Goal: Information Seeking & Learning: Learn about a topic

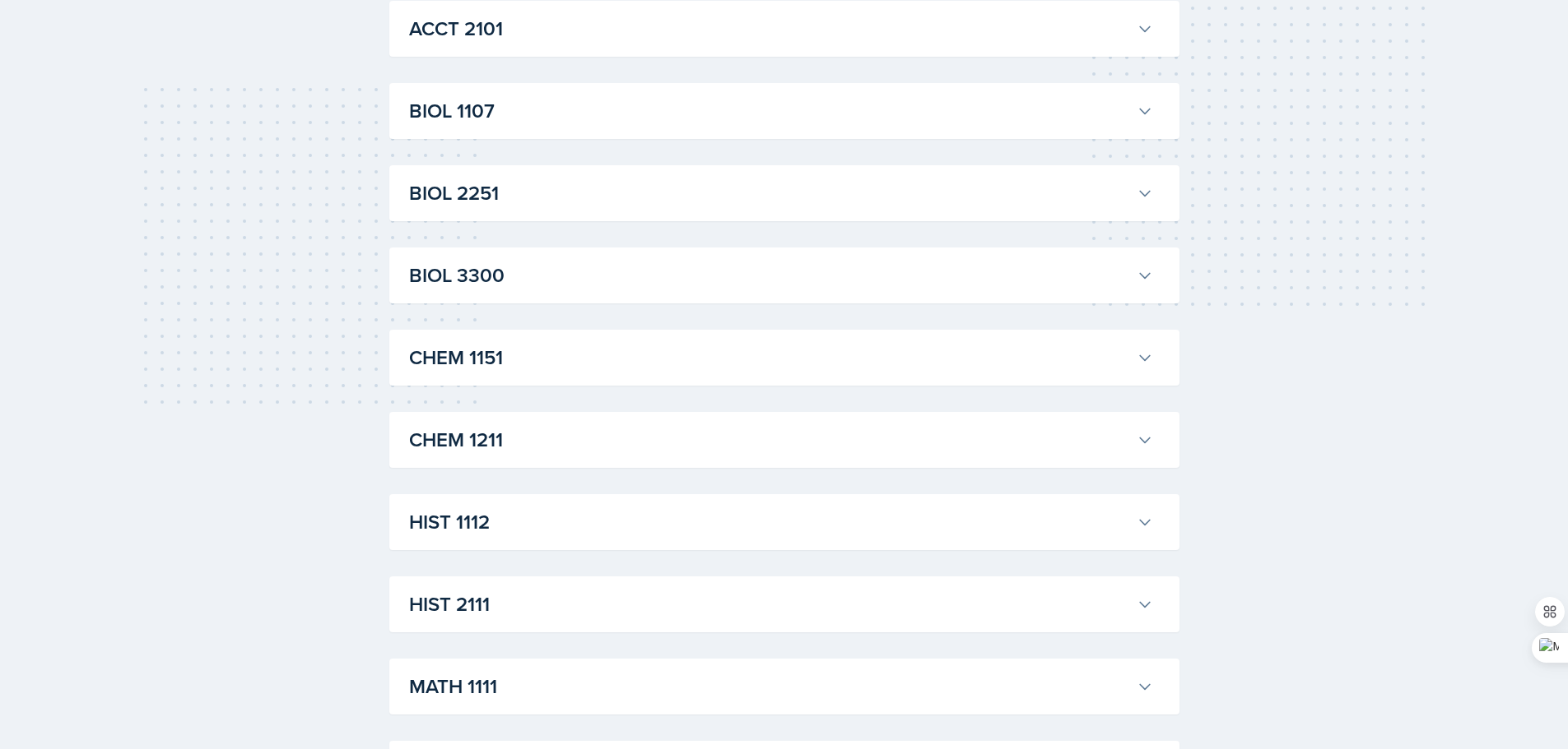
scroll to position [329, 0]
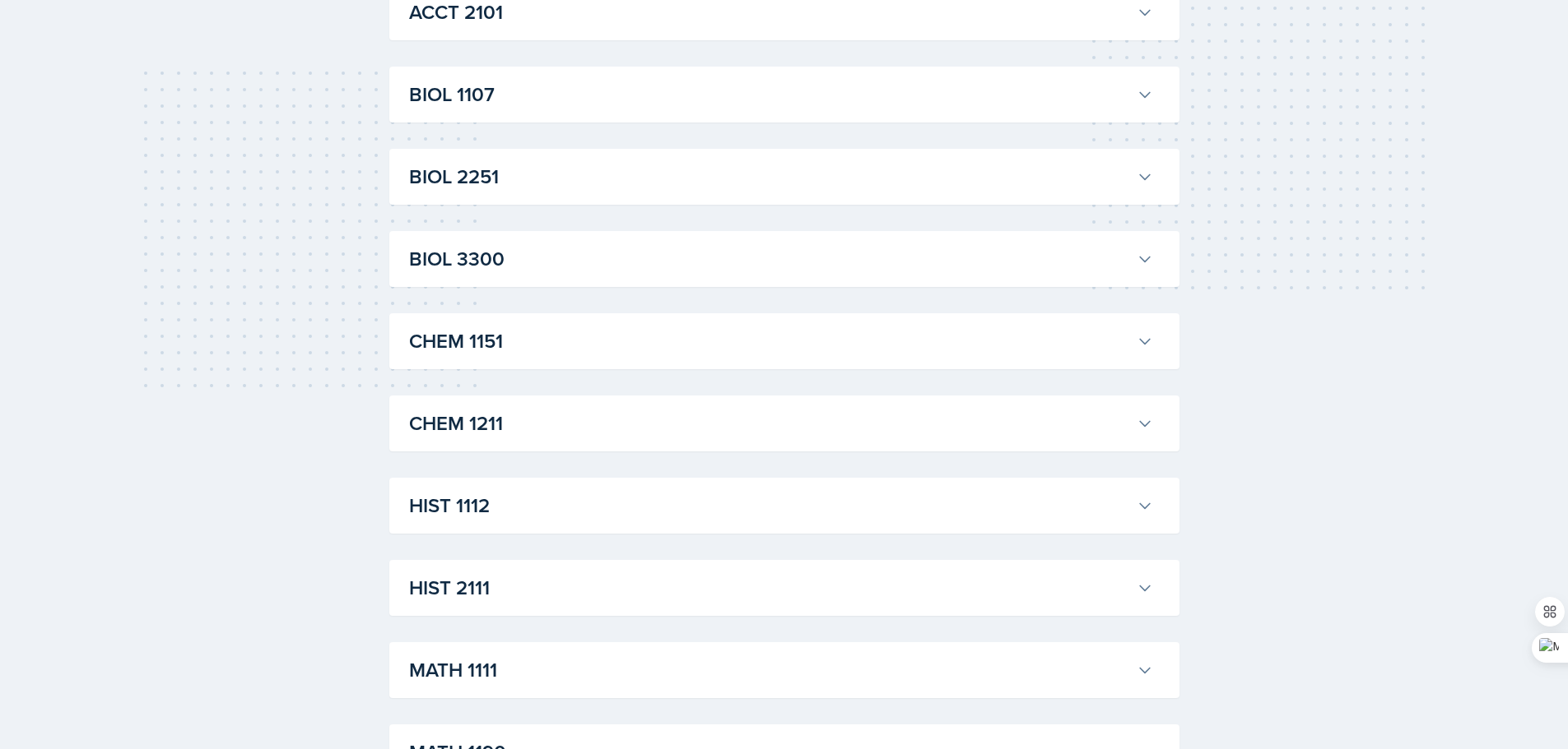
click at [574, 197] on div "BIOL 2251 [PERSON_NAME] Professor: [PERSON_NAME] Export to Google Calendar Recu…" at bounding box center [784, 177] width 790 height 56
click at [575, 195] on button "BIOL 2251" at bounding box center [781, 177] width 750 height 36
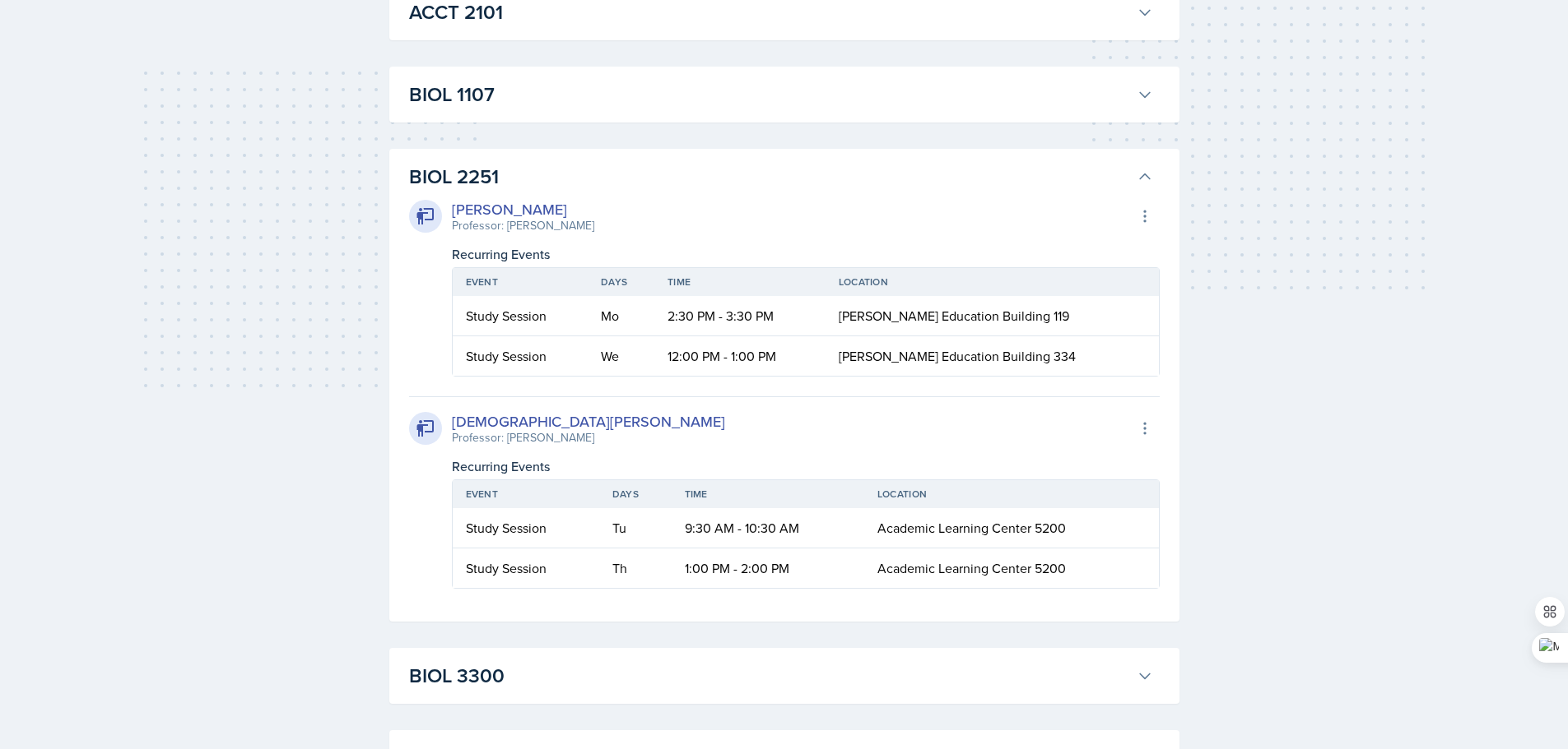
click at [592, 186] on h3 "BIOL 2251" at bounding box center [769, 177] width 721 height 29
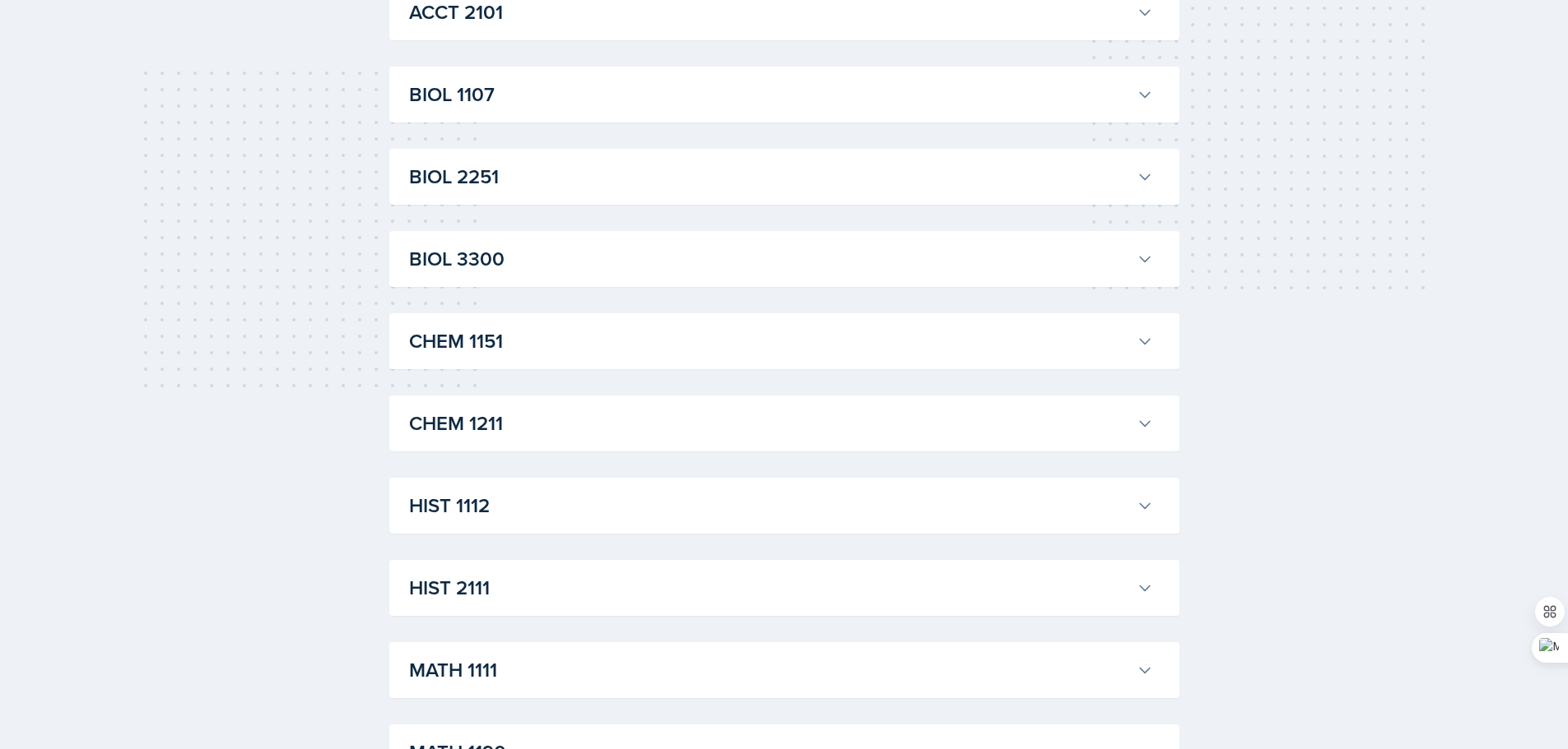
scroll to position [576, 0]
click at [540, 180] on h3 "CHEM 1211" at bounding box center [769, 177] width 721 height 29
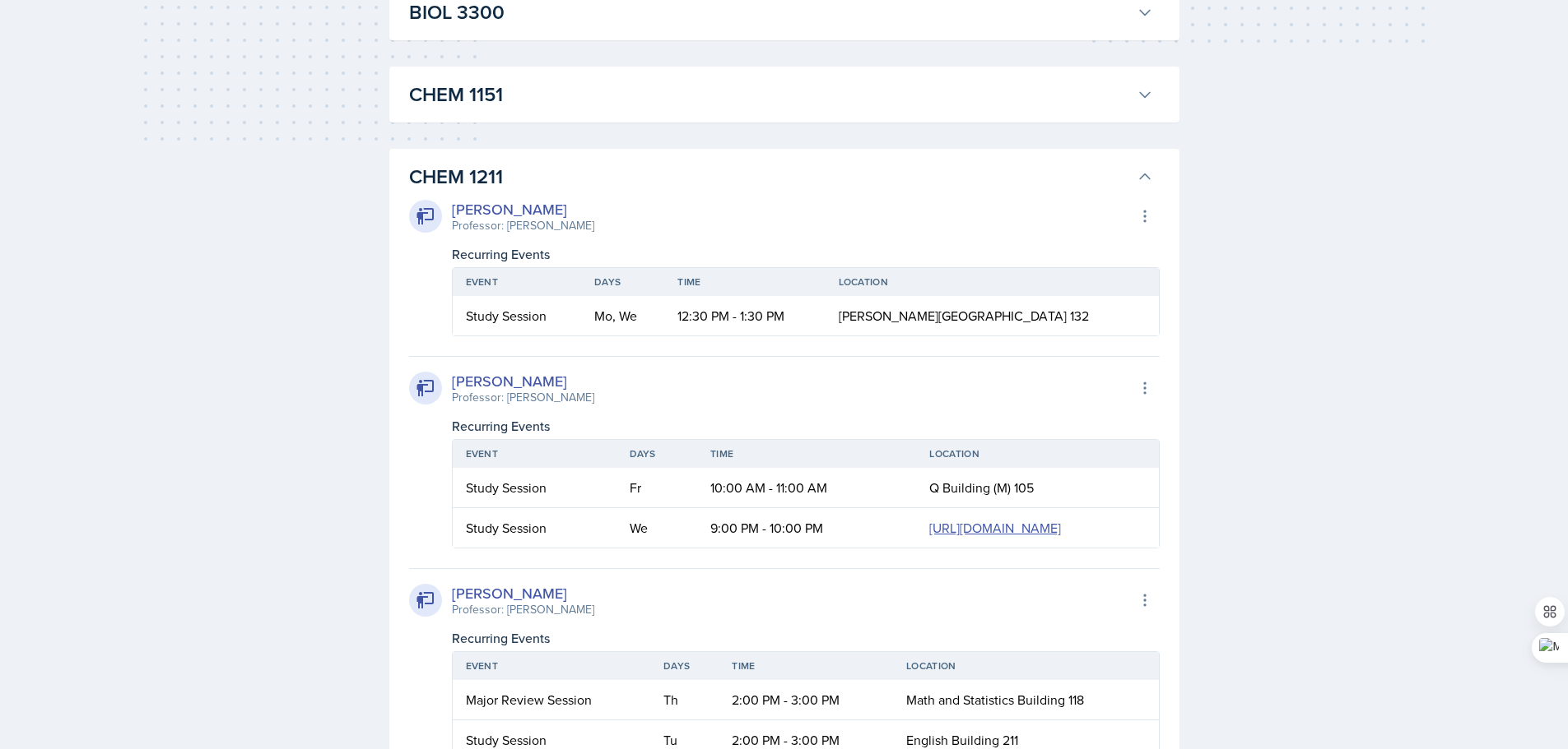
click at [540, 180] on h3 "CHEM 1211" at bounding box center [769, 177] width 721 height 29
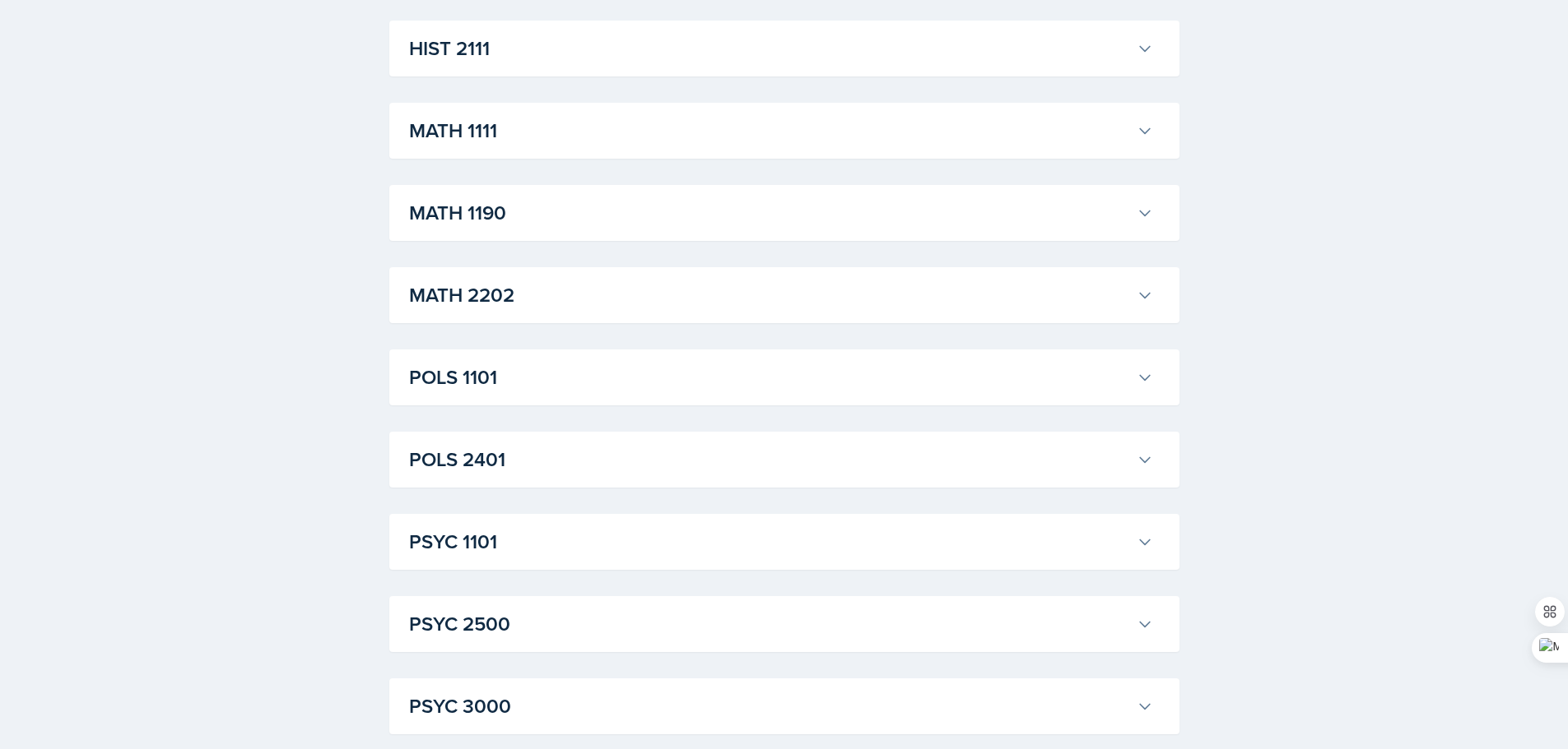
scroll to position [987, 0]
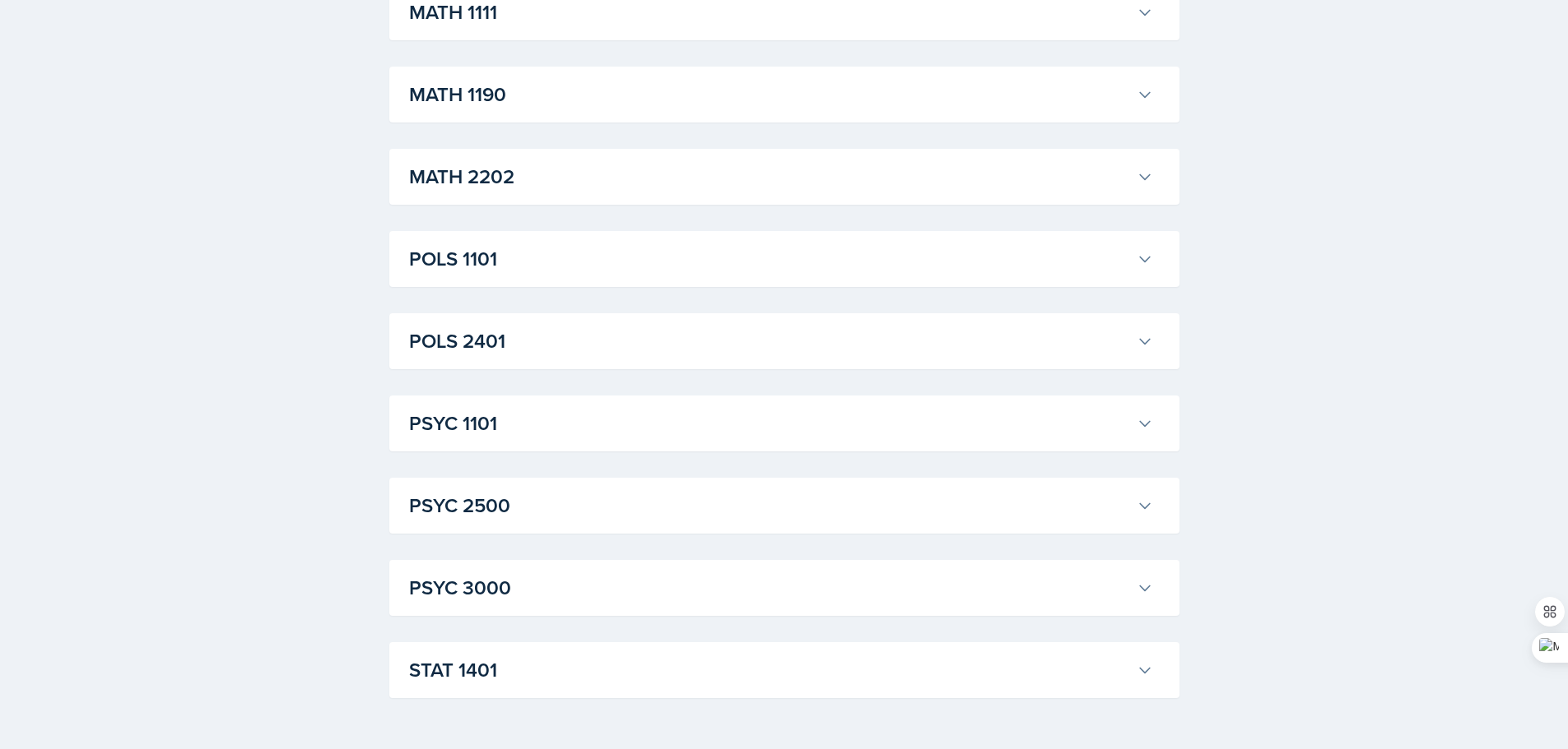
click at [604, 502] on h3 "PSYC 2500" at bounding box center [769, 506] width 721 height 29
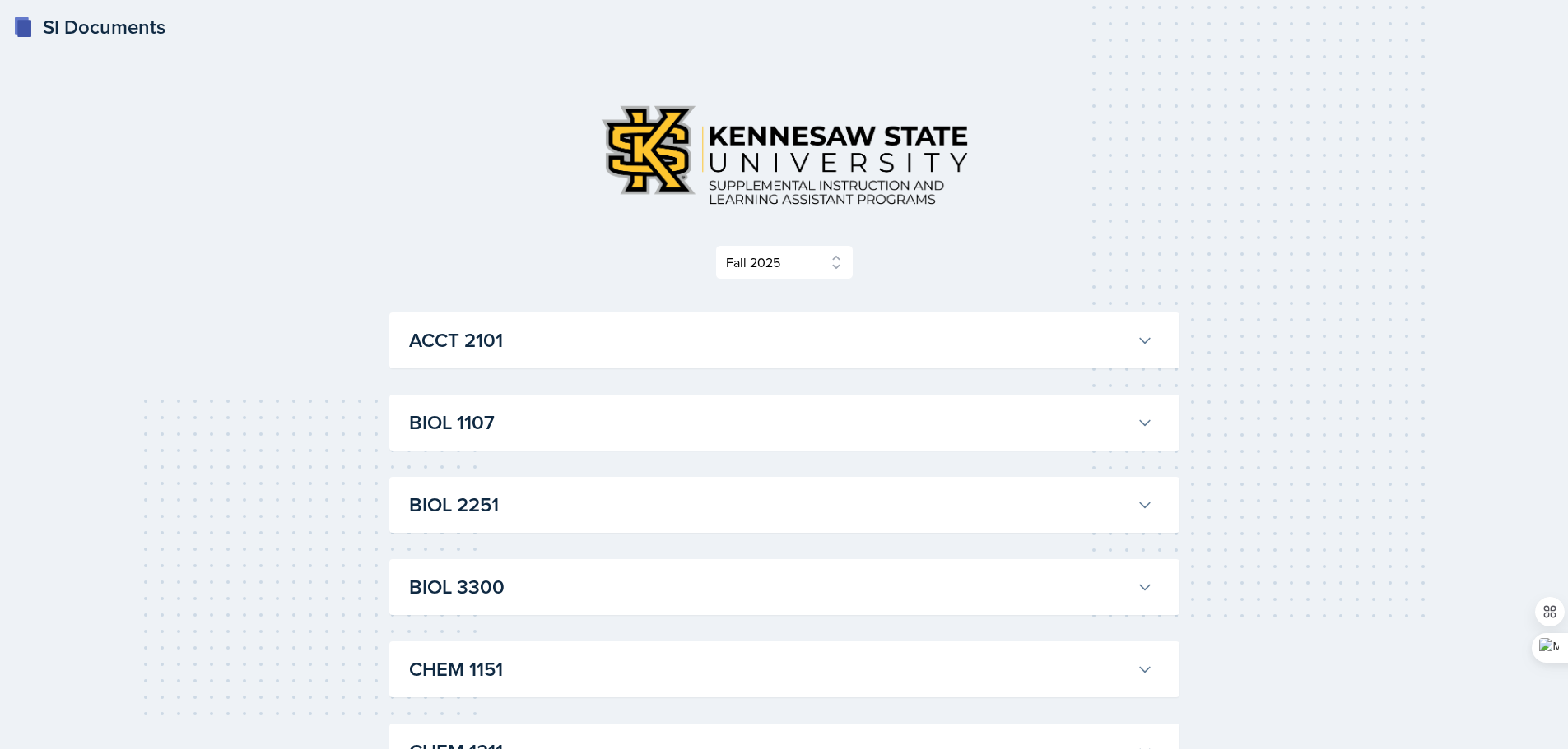
scroll to position [0, 0]
click at [830, 267] on select "Select Semester Fall 2025 Summer 2025 Spring 2025 Fall 2024 Summer 2024 Spring …" at bounding box center [784, 263] width 138 height 35
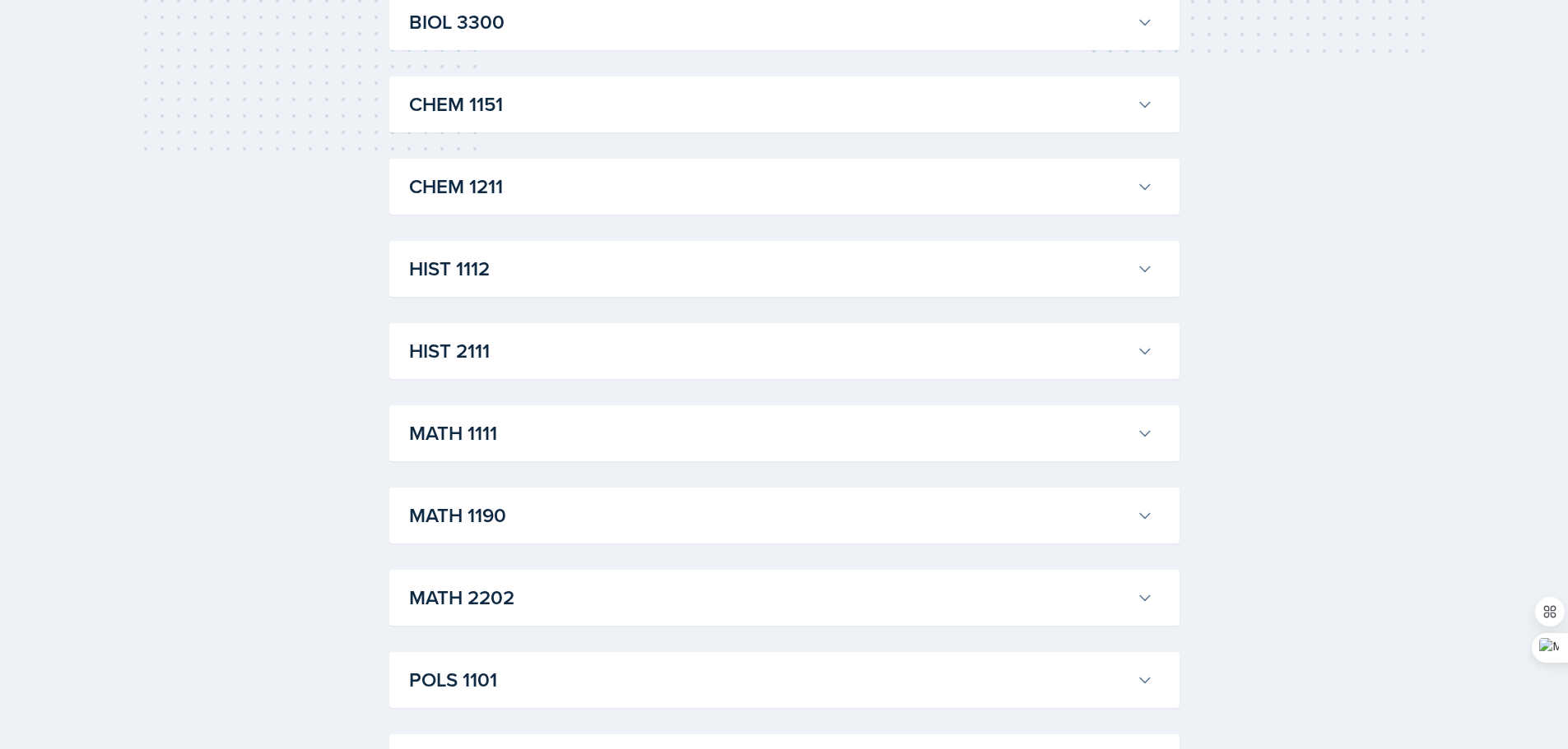
scroll to position [741, 0]
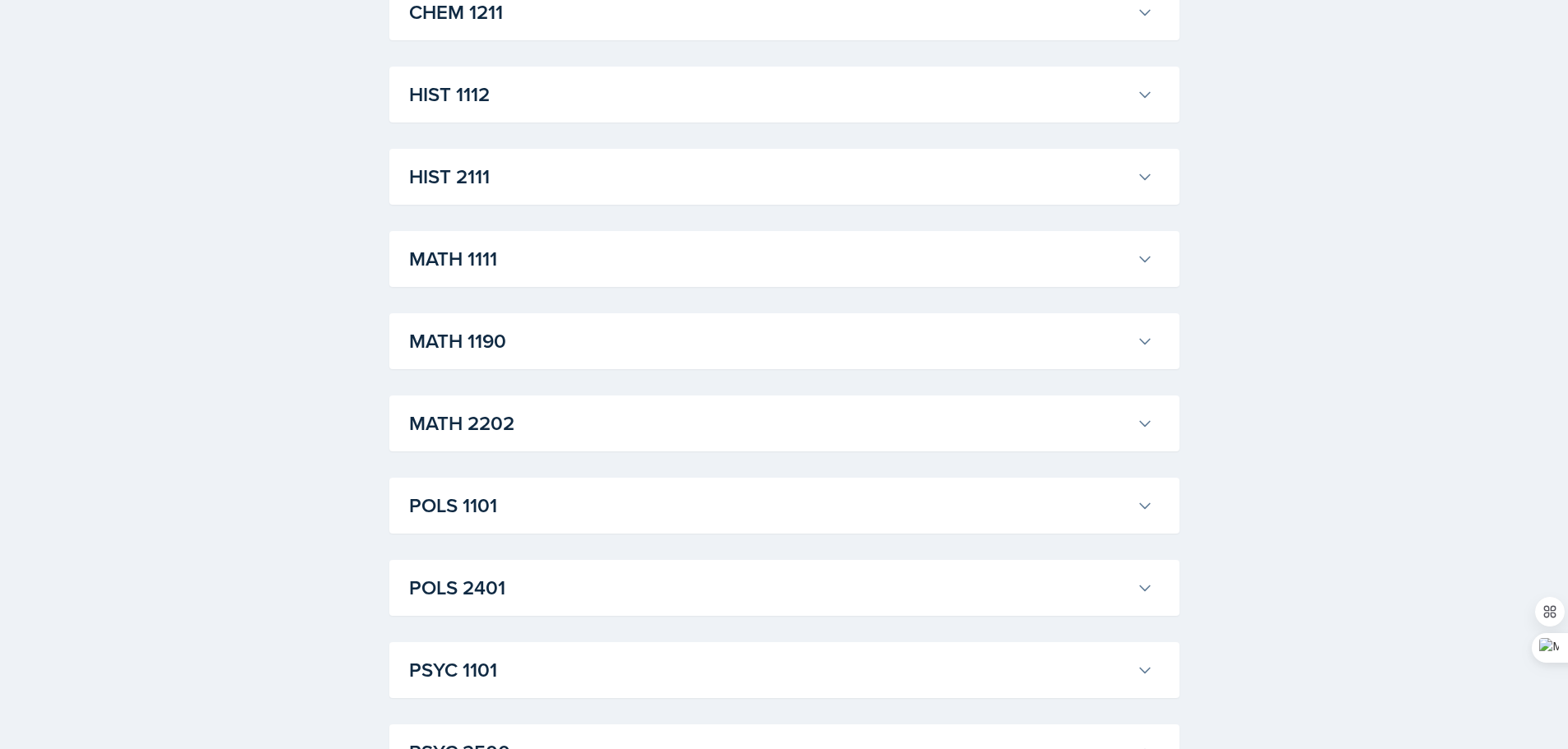
click at [656, 77] on button "HIST 1112" at bounding box center [781, 94] width 750 height 36
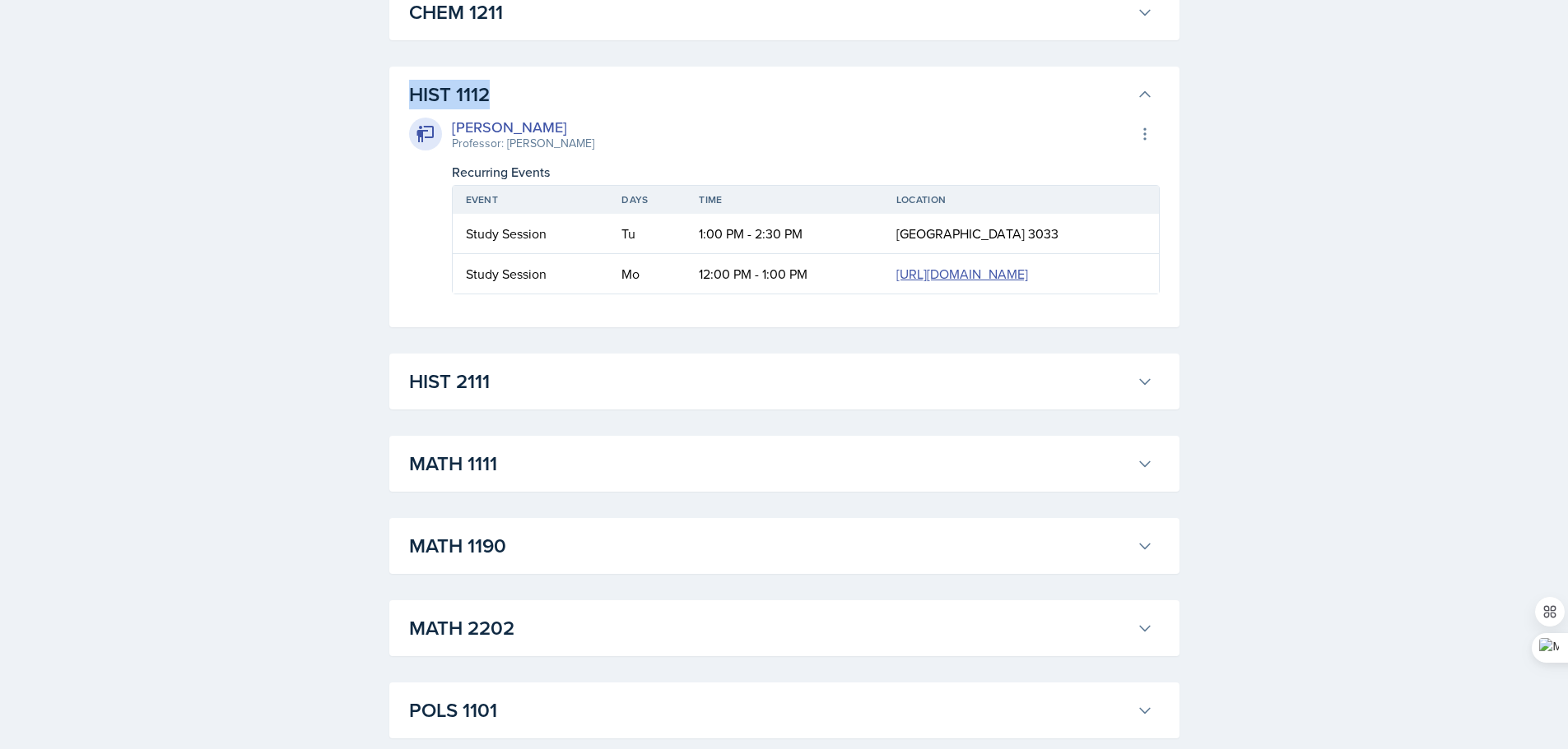
drag, startPoint x: 403, startPoint y: 109, endPoint x: 494, endPoint y: 100, distance: 91.4
click at [494, 100] on div "HIST 1112 [PERSON_NAME] Professor: [PERSON_NAME] Export to Google Calendar Recu…" at bounding box center [784, 196] width 790 height 260
copy h3 "HIST 1112"
drag, startPoint x: 482, startPoint y: 518, endPoint x: 376, endPoint y: 513, distance: 106.1
click at [392, 409] on div "HIST 2111 [PERSON_NAME] Professor: [PERSON_NAME] Export to Google Calendar Recu…" at bounding box center [784, 381] width 790 height 56
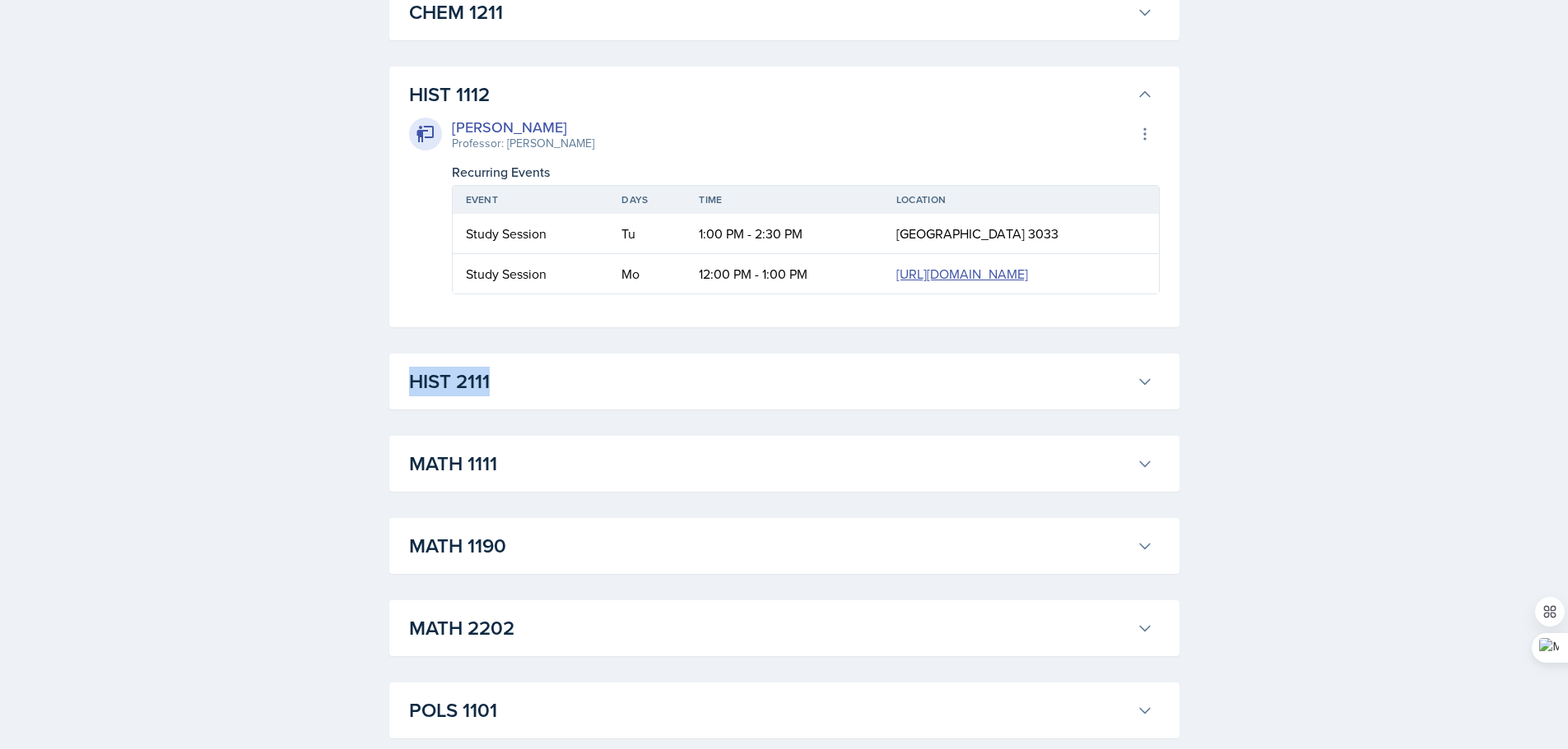
drag, startPoint x: 492, startPoint y: 493, endPoint x: 552, endPoint y: 505, distance: 61.2
click at [552, 505] on div "Select Semester Fall 2025 Summer 2025 Spring 2025 Fall 2024 Summer 2024 Spring …" at bounding box center [784, 359] width 842 height 2121
copy h3 "HIST 2111"
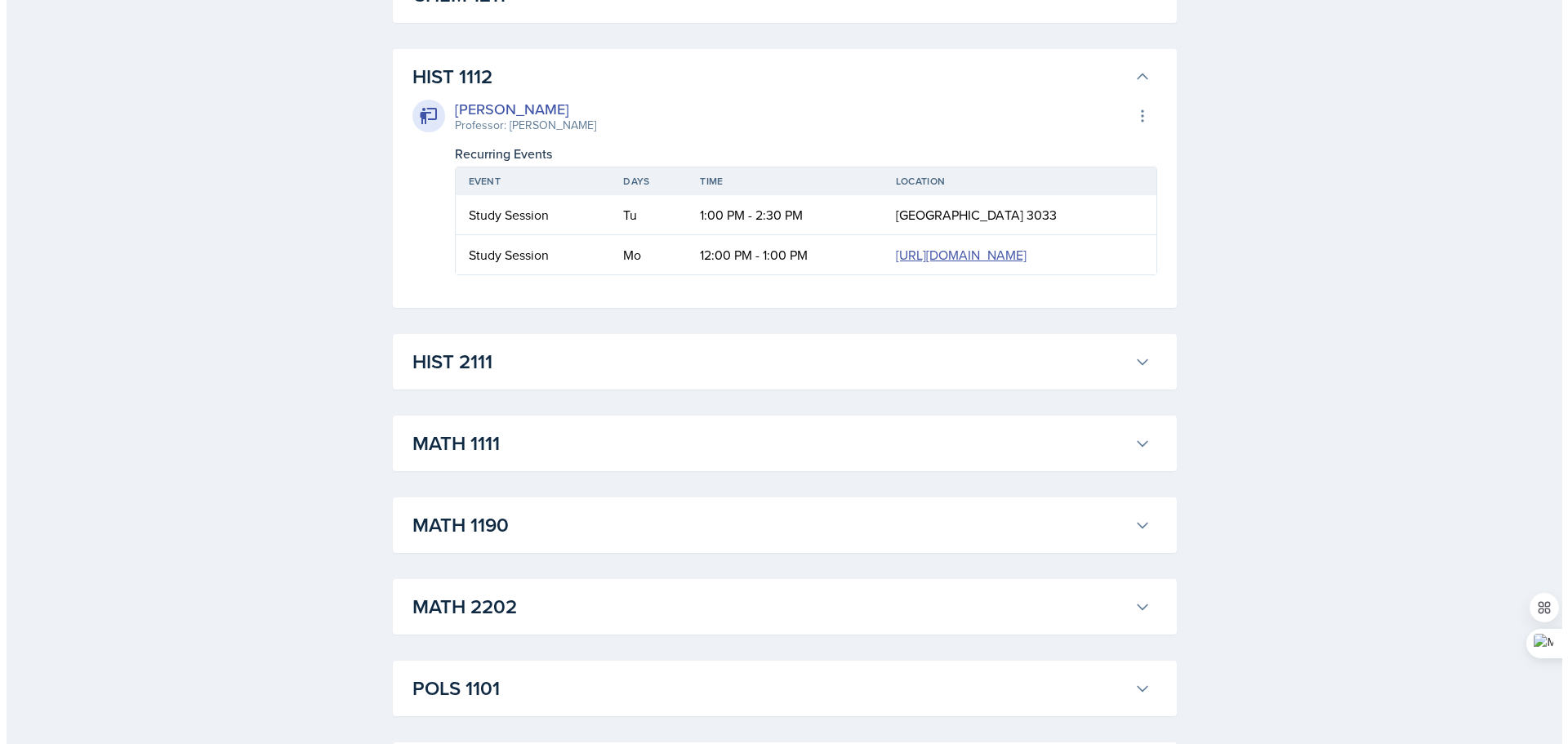
scroll to position [0, 0]
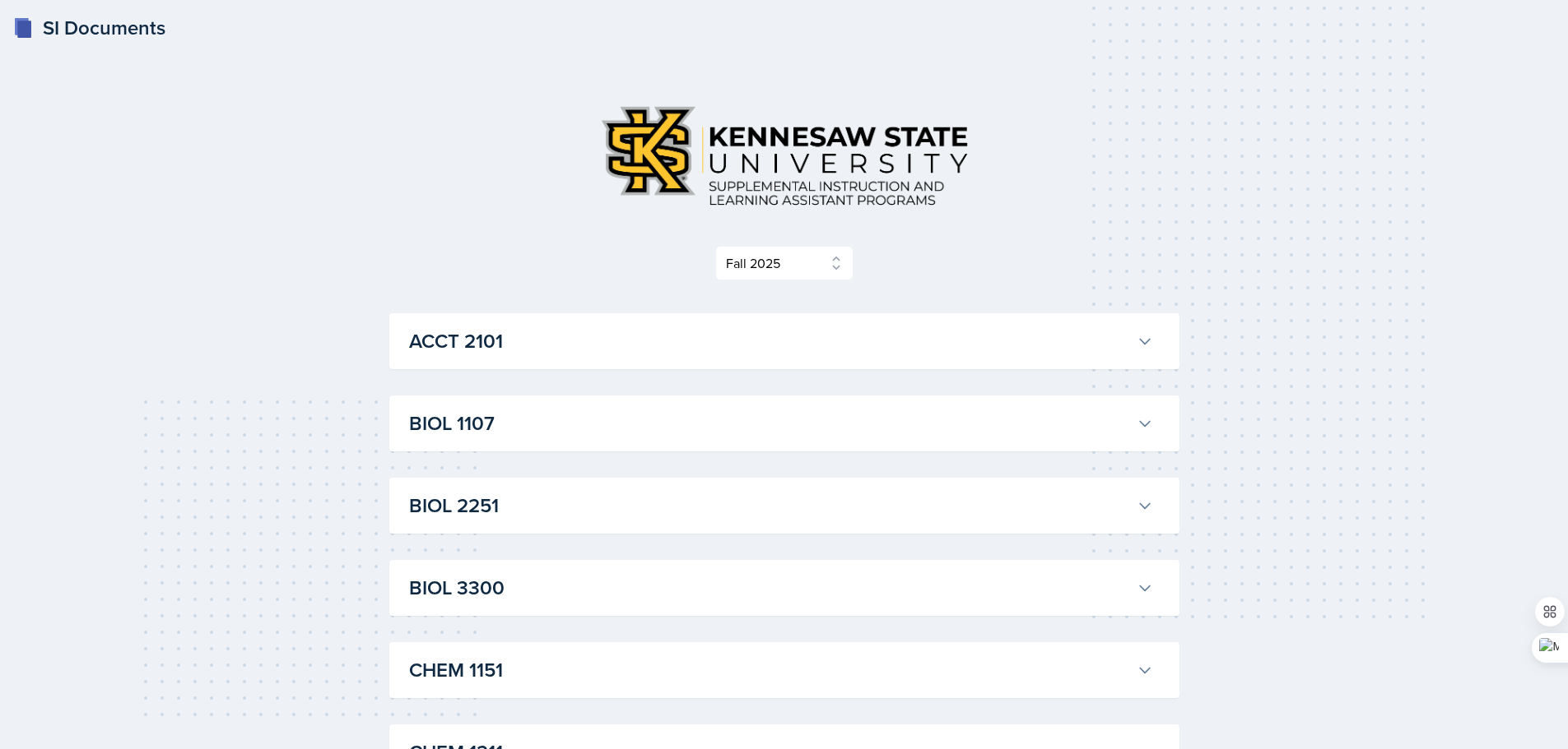
drag, startPoint x: 1289, startPoint y: 407, endPoint x: 1121, endPoint y: -40, distance: 477.5
click at [804, 262] on select "Select Semester Fall 2025 Summer 2025 Spring 2025 Fall 2024 Summer 2024 Spring …" at bounding box center [784, 263] width 138 height 35
click at [720, 246] on select "Select Semester Fall 2025 Summer 2025 Spring 2025 Fall 2024 Summer 2024 Spring …" at bounding box center [784, 263] width 138 height 35
click at [804, 265] on select "Select Semester Fall 2025 Summer 2025 Spring 2025 Fall 2024 Summer 2024 Spring …" at bounding box center [784, 263] width 138 height 35
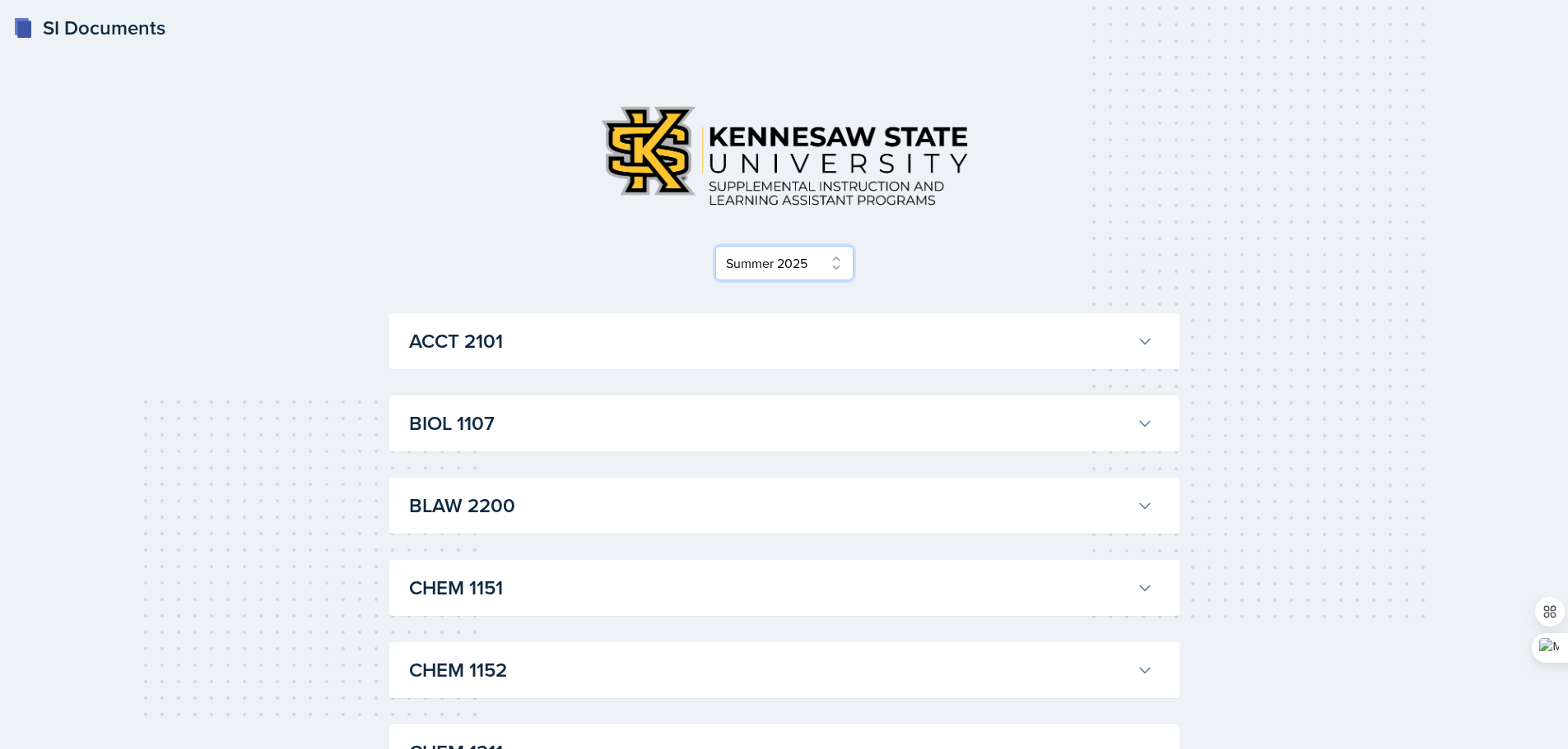
click at [812, 276] on select "Select Semester Fall 2025 Summer 2025 Spring 2025 Fall 2024 Summer 2024 Spring …" at bounding box center [784, 263] width 138 height 35
click at [720, 246] on select "Select Semester Fall 2025 Summer 2025 Spring 2025 Fall 2024 Summer 2024 Spring …" at bounding box center [784, 263] width 138 height 35
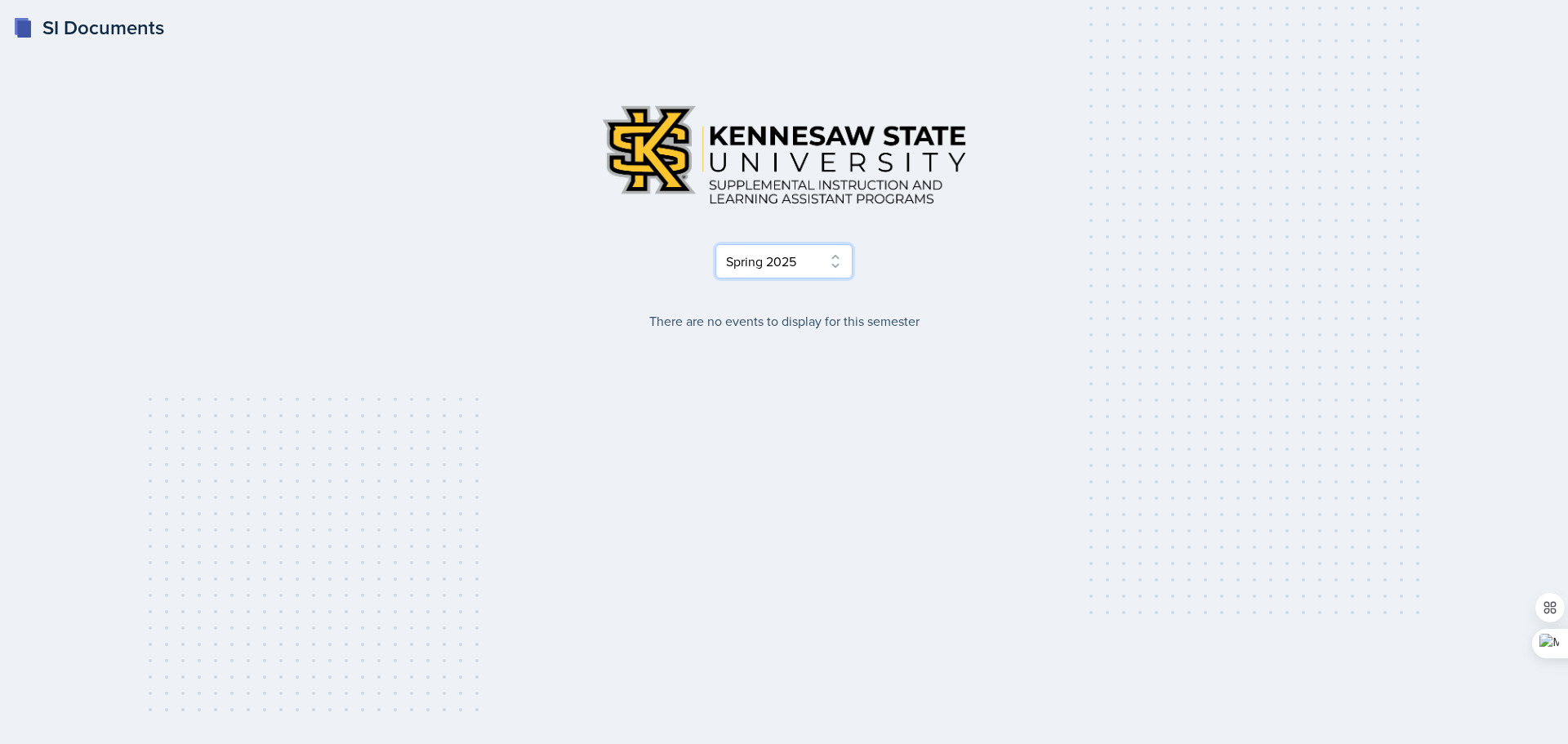
click at [719, 246] on select "Select Semester Fall 2025 Summer 2025 Spring 2025 Fall 2024 Summer 2024 Spring …" at bounding box center [784, 261] width 137 height 35
click at [715, 244] on select "Select Semester Fall 2025 Summer 2025 Spring 2025 Fall 2024 Summer 2024 Spring …" at bounding box center [784, 261] width 137 height 35
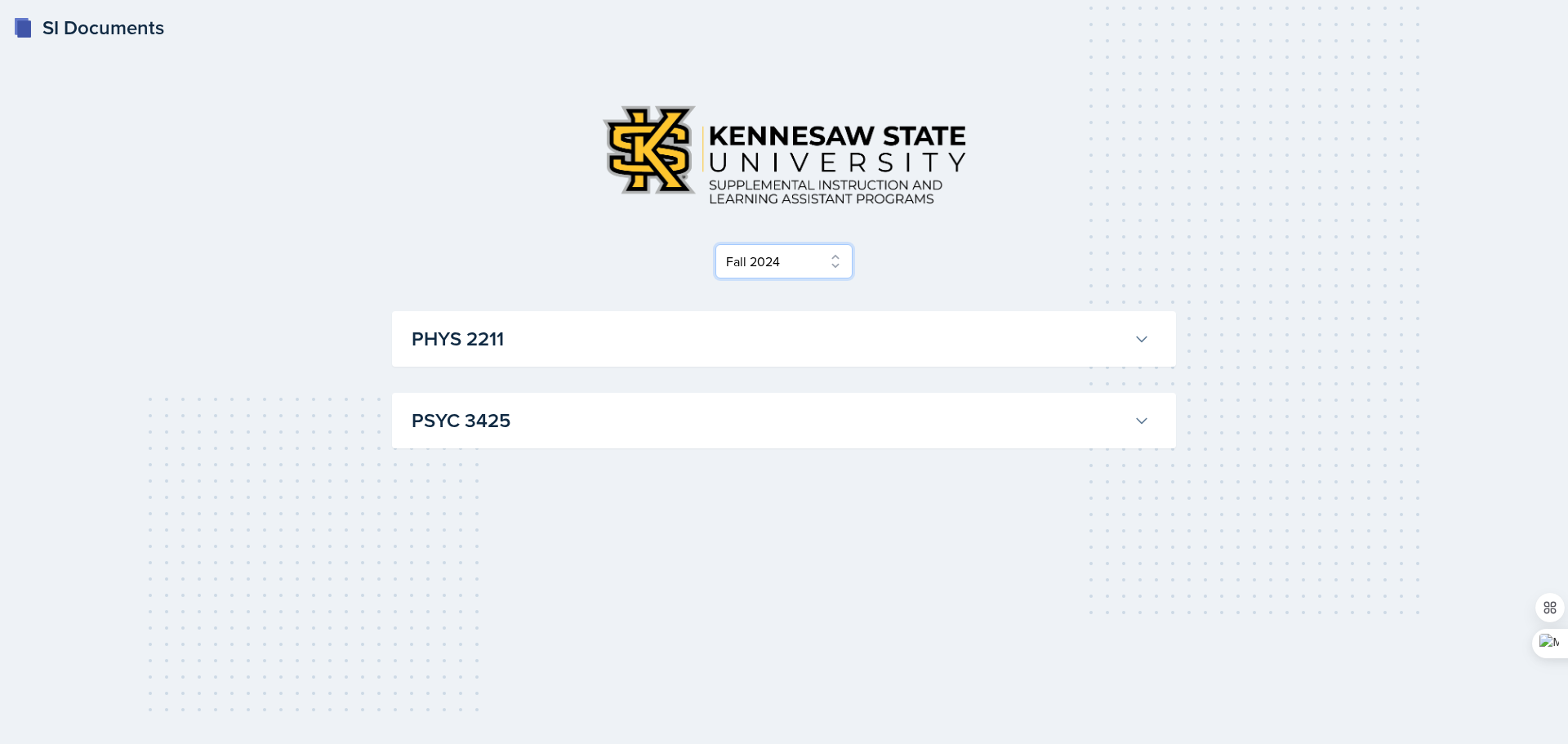
click at [808, 260] on select "Select Semester Fall 2025 Summer 2025 Spring 2025 Fall 2024 Summer 2024 Spring …" at bounding box center [784, 261] width 137 height 35
click at [715, 244] on select "Select Semester Fall 2025 Summer 2025 Spring 2025 Fall 2024 Summer 2024 Spring …" at bounding box center [784, 261] width 137 height 35
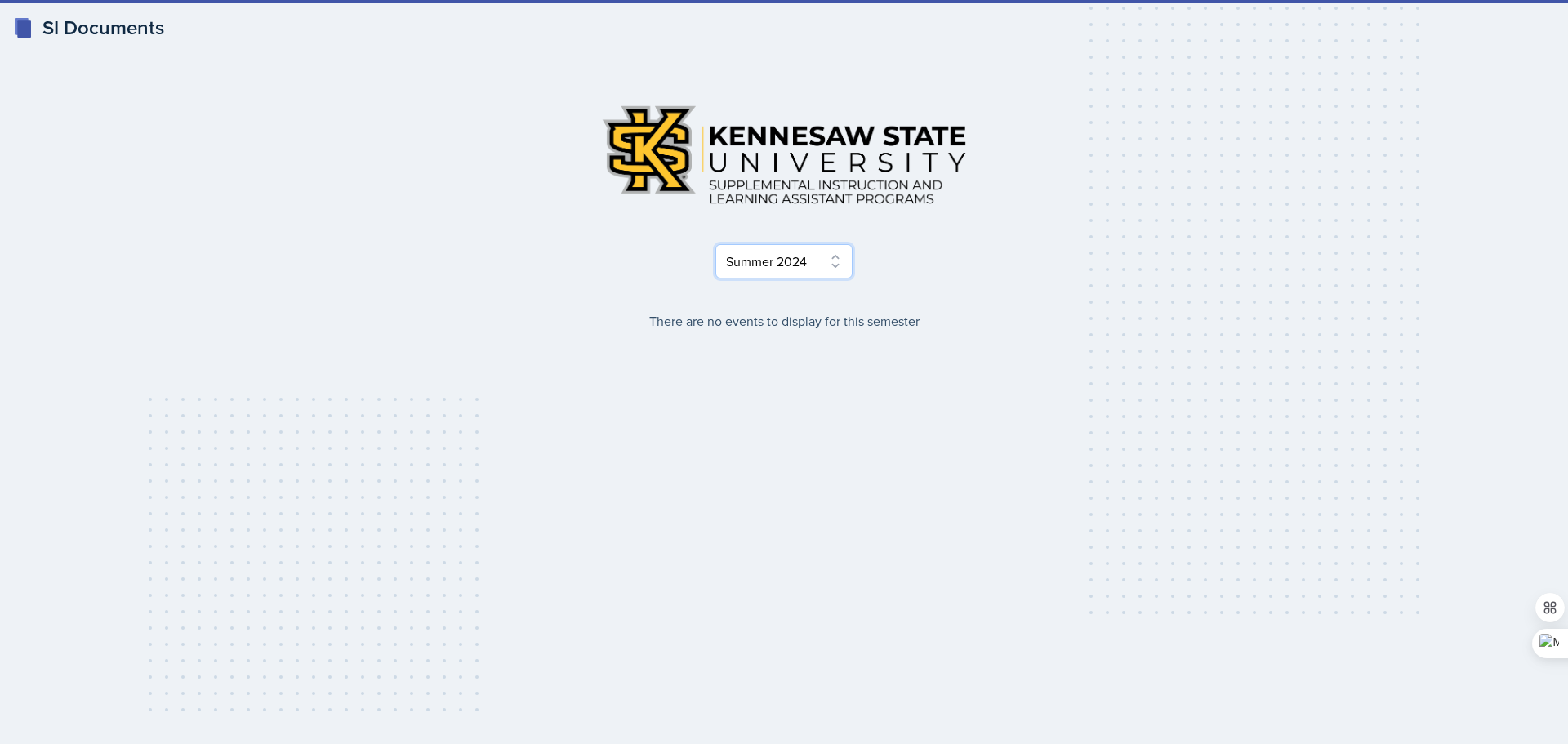
click at [794, 260] on select "Select Semester Fall 2025 Summer 2025 Spring 2025 Fall 2024 Summer 2024 Spring …" at bounding box center [784, 261] width 137 height 35
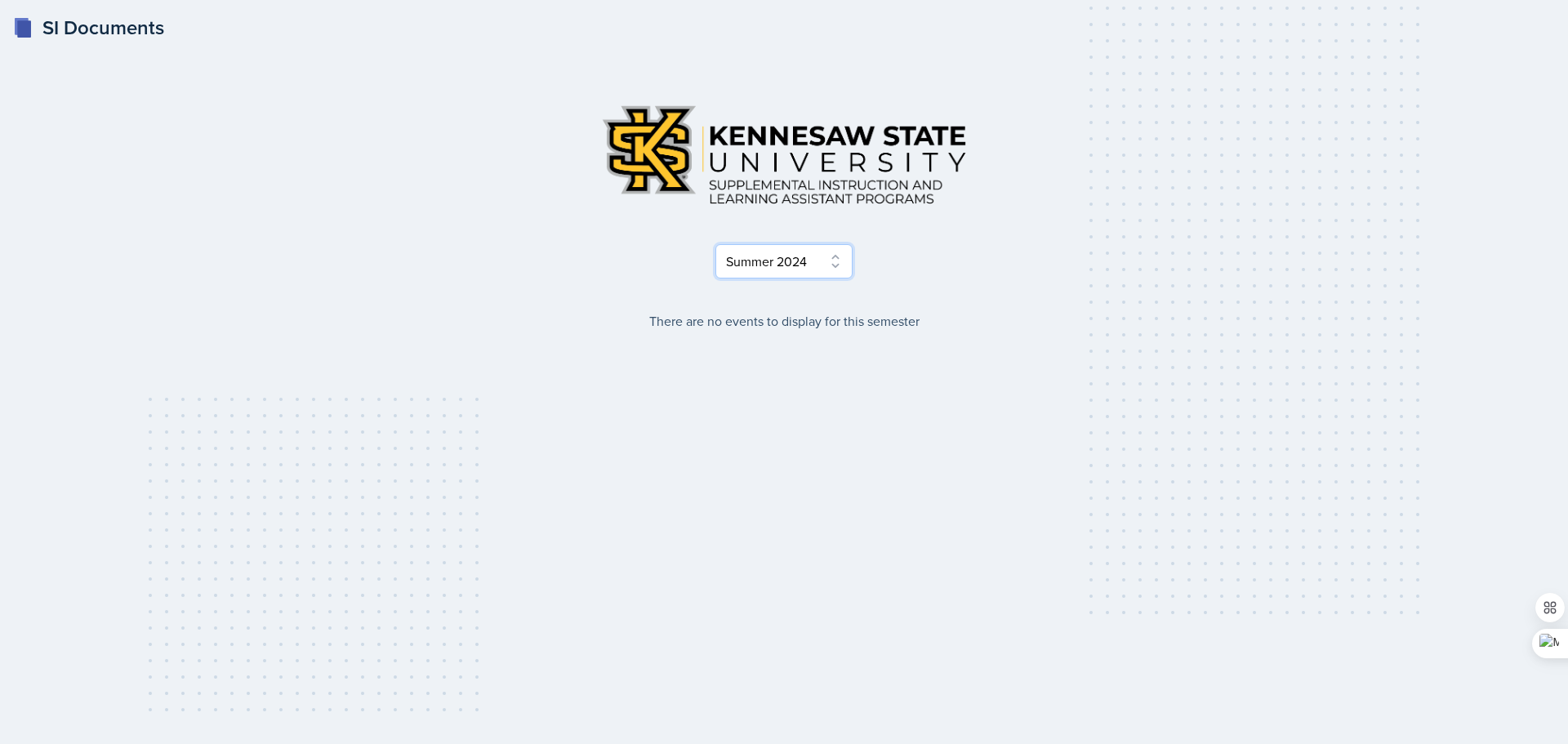
click at [715, 244] on select "Select Semester Fall 2025 Summer 2025 Spring 2025 Fall 2024 Summer 2024 Spring …" at bounding box center [784, 261] width 137 height 35
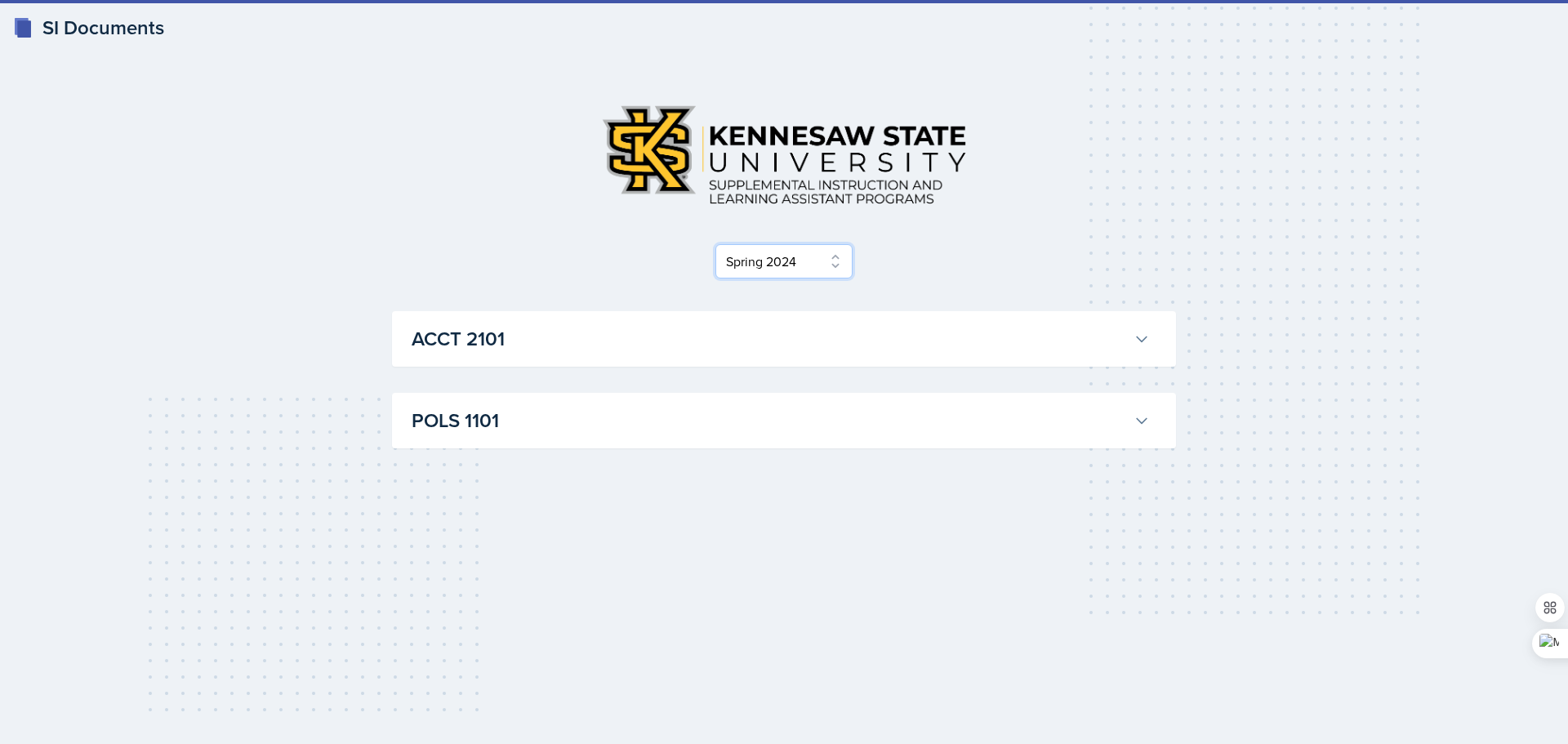
click at [780, 253] on select "Select Semester Fall 2025 Summer 2025 Spring 2025 Fall 2024 Summer 2024 Spring …" at bounding box center [784, 261] width 137 height 35
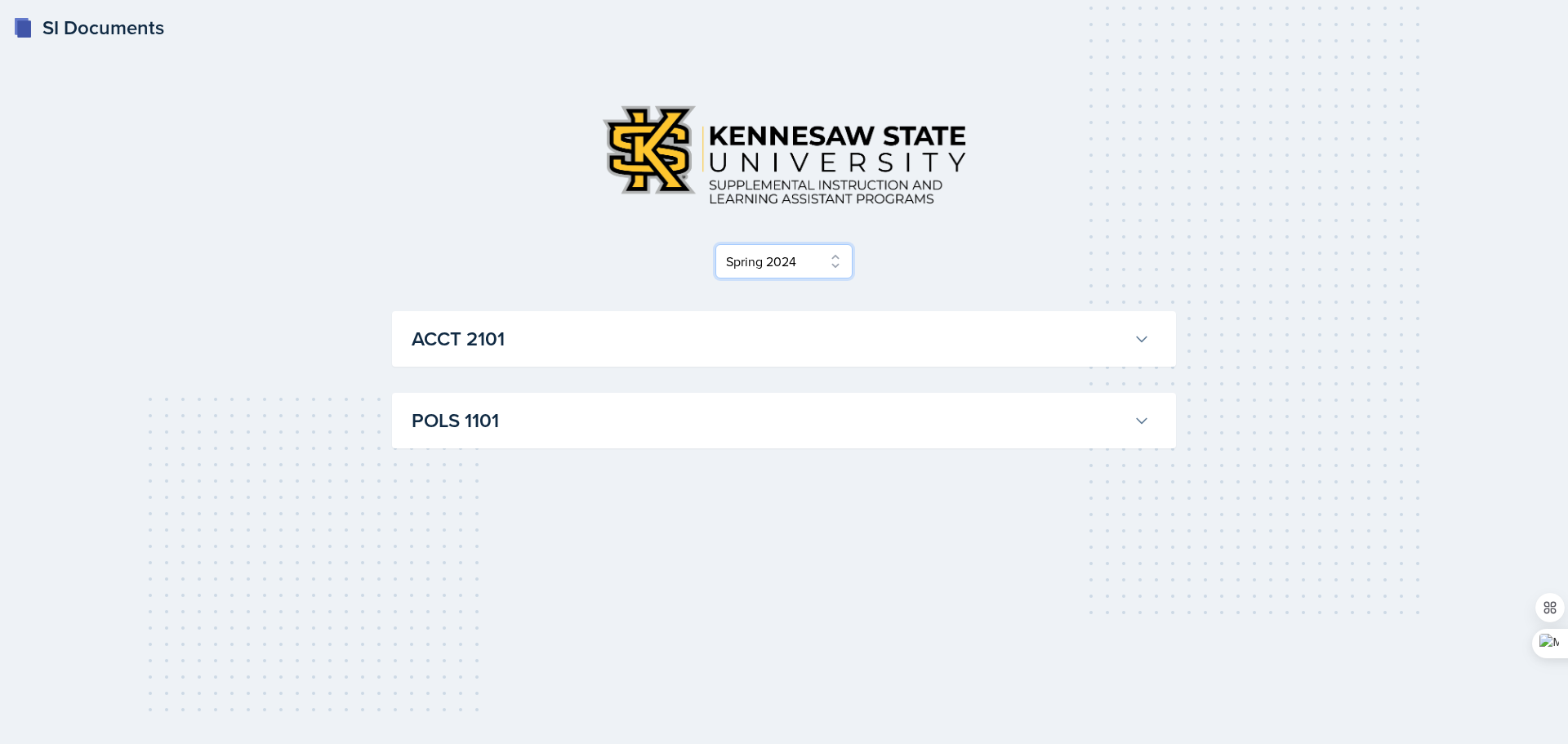
click at [715, 244] on select "Select Semester Fall 2025 Summer 2025 Spring 2025 Fall 2024 Summer 2024 Spring …" at bounding box center [784, 261] width 137 height 35
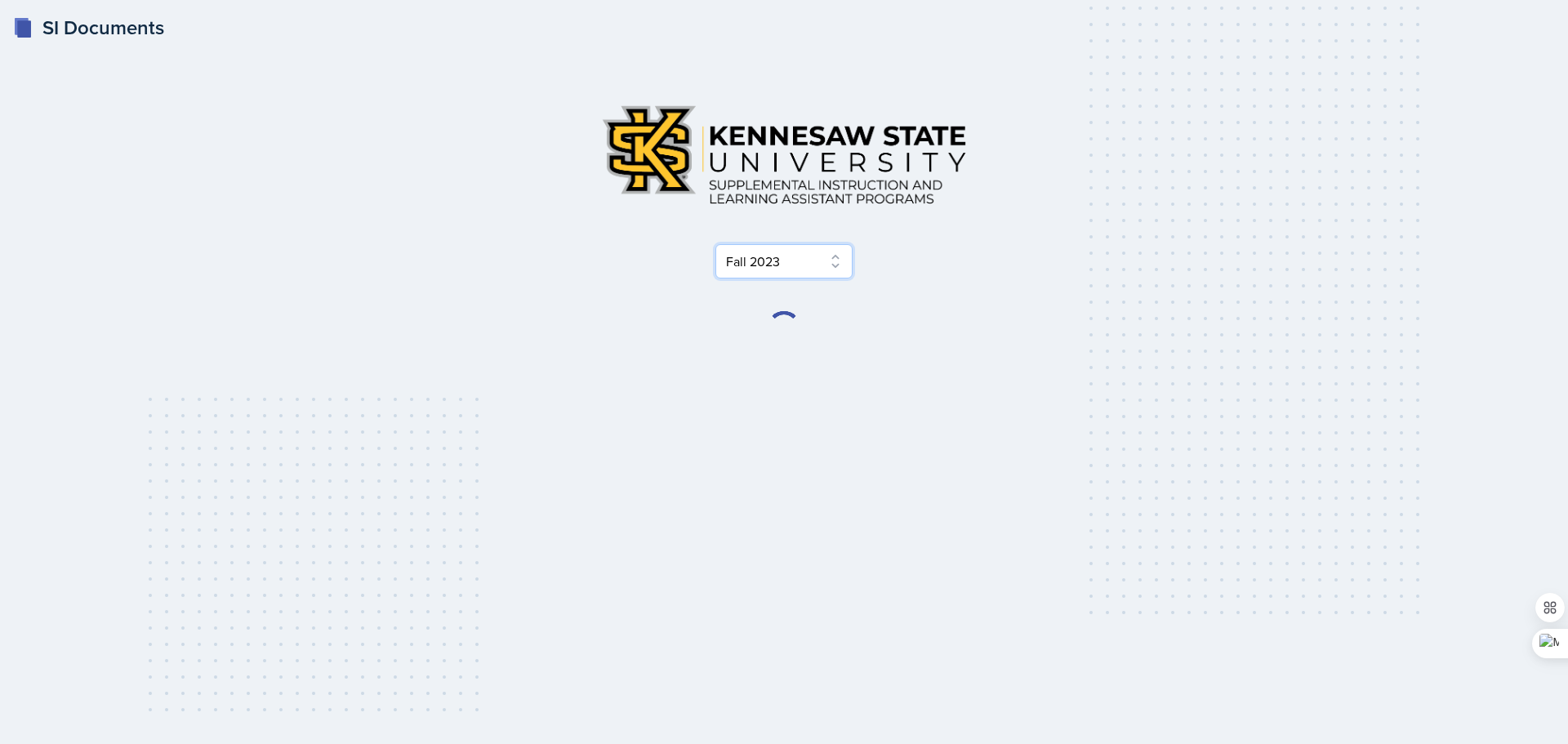
click at [766, 269] on select "Select Semester Fall 2025 Summer 2025 Spring 2025 Fall 2024 Summer 2024 Spring …" at bounding box center [784, 261] width 137 height 35
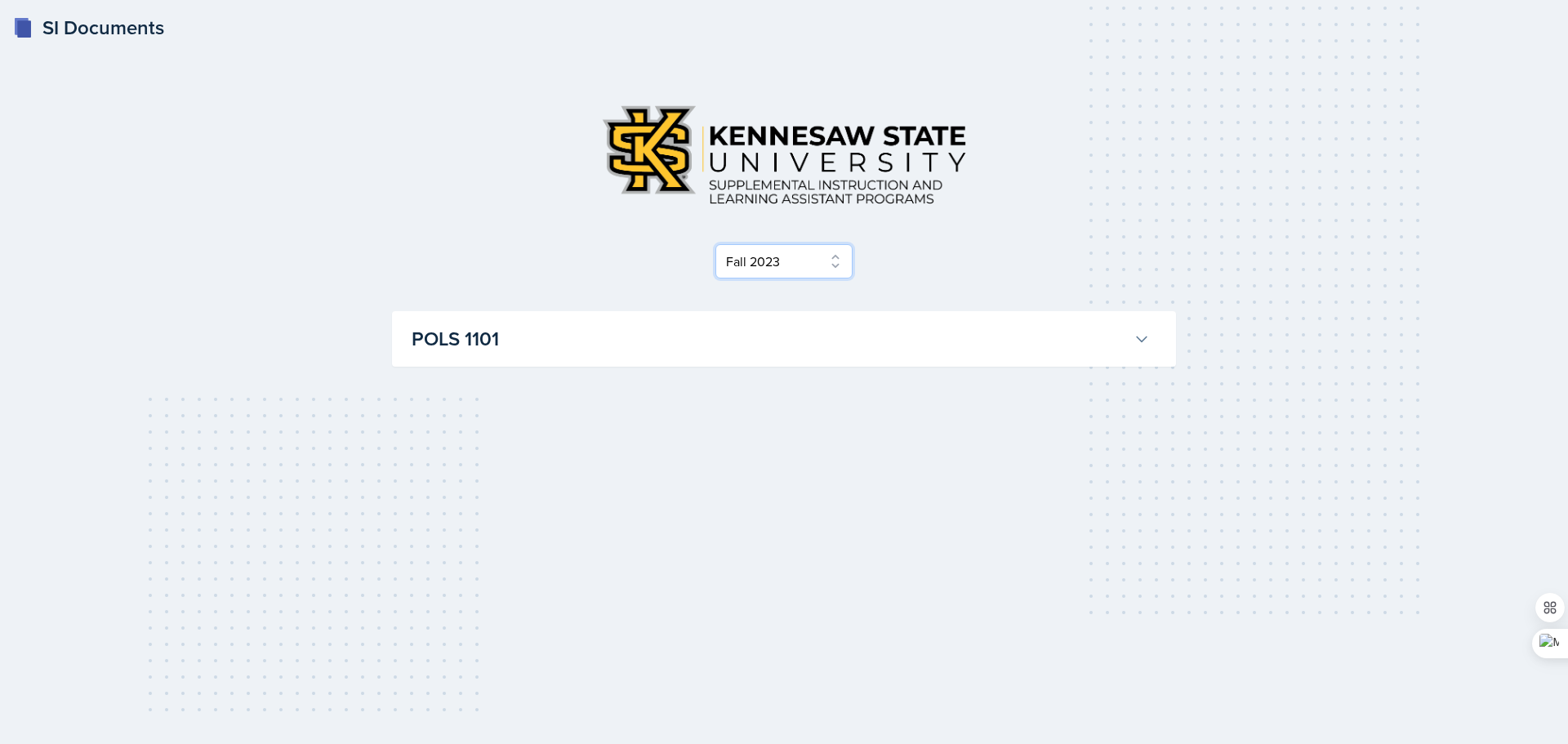
select select "2bed604d-1099-4043-b1bc-2365e8740244"
click at [715, 244] on select "Select Semester Fall 2025 Summer 2025 Spring 2025 Fall 2024 Summer 2024 Spring …" at bounding box center [784, 261] width 137 height 35
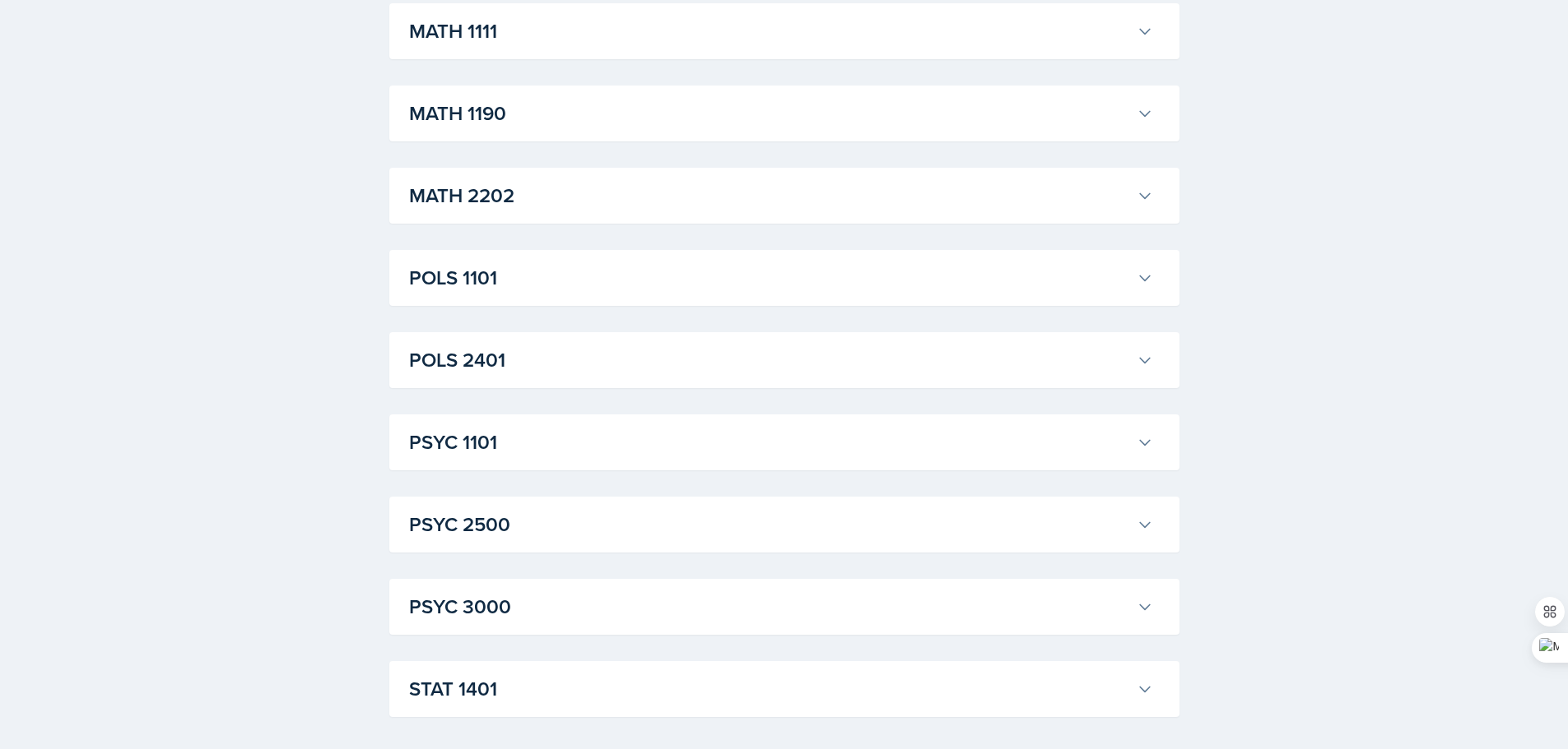
scroll to position [1042, 0]
